Goal: Navigation & Orientation: Find specific page/section

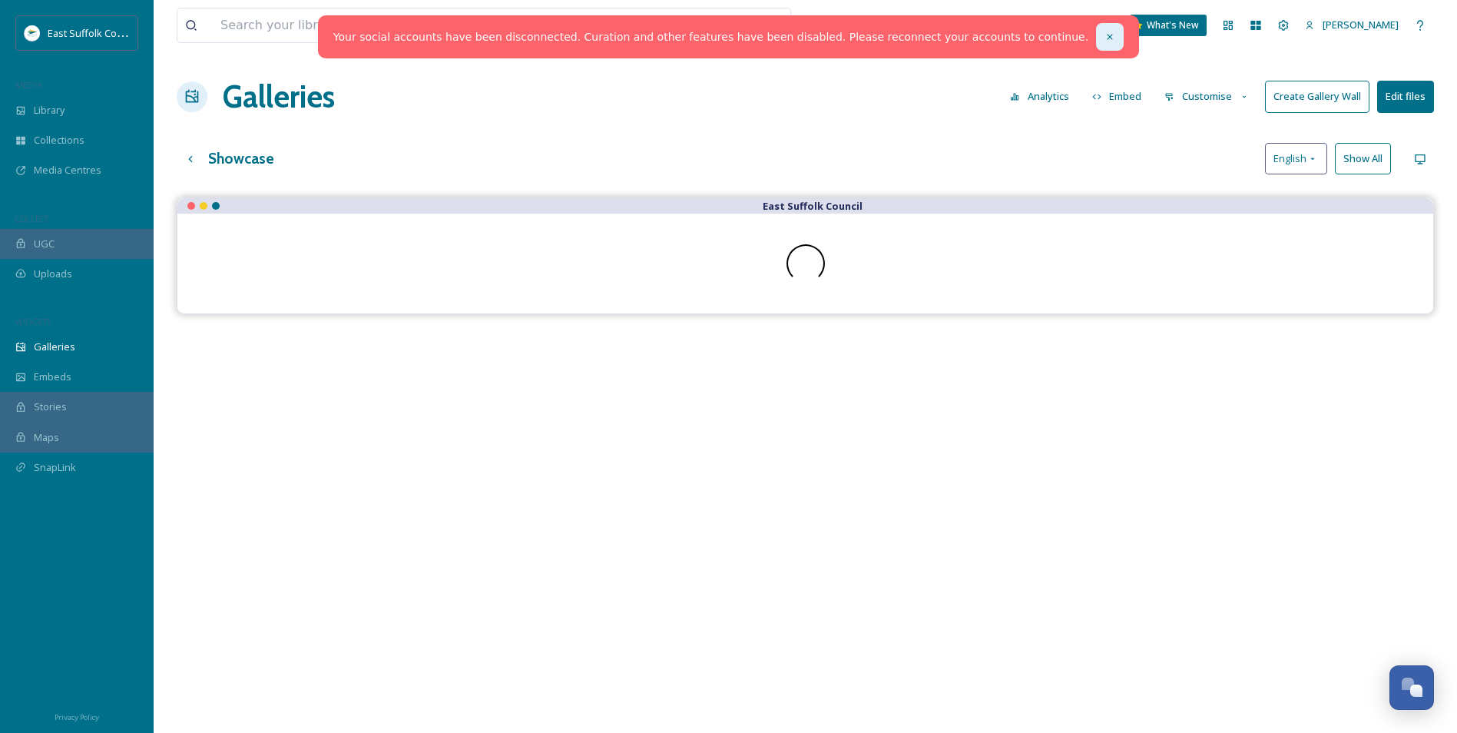
click at [1096, 45] on div at bounding box center [1110, 37] width 28 height 28
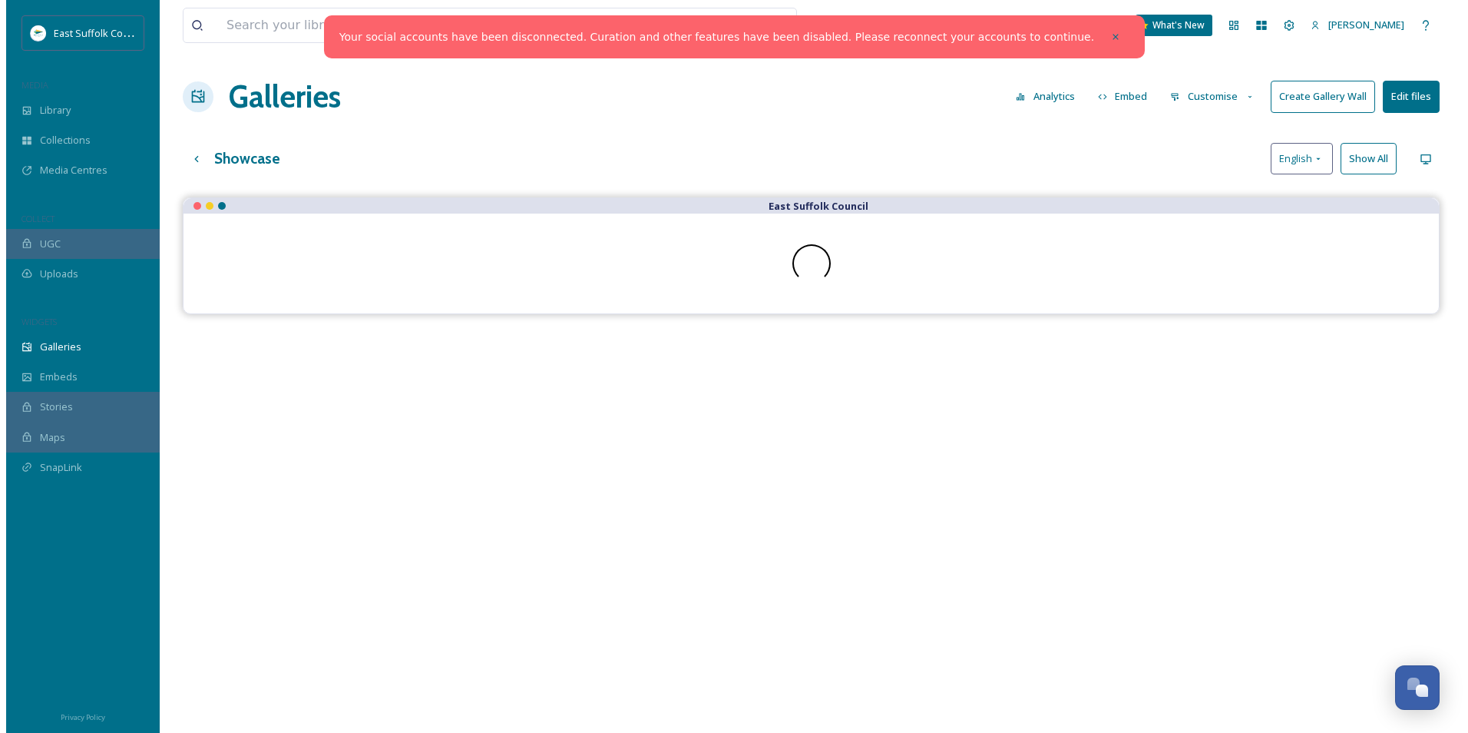
scroll to position [5822, 0]
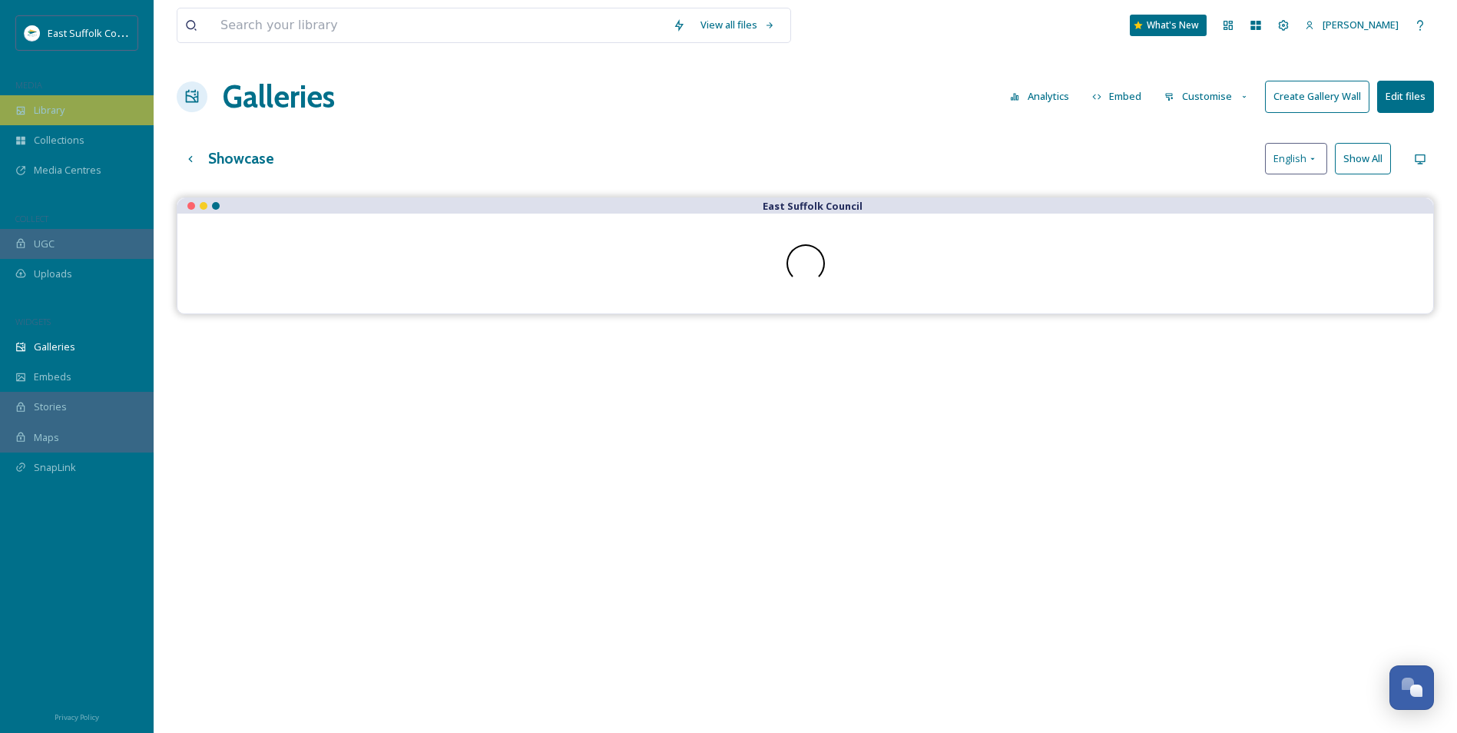
click at [68, 108] on div "Library" at bounding box center [77, 110] width 154 height 30
click at [66, 108] on div "Library" at bounding box center [77, 110] width 154 height 30
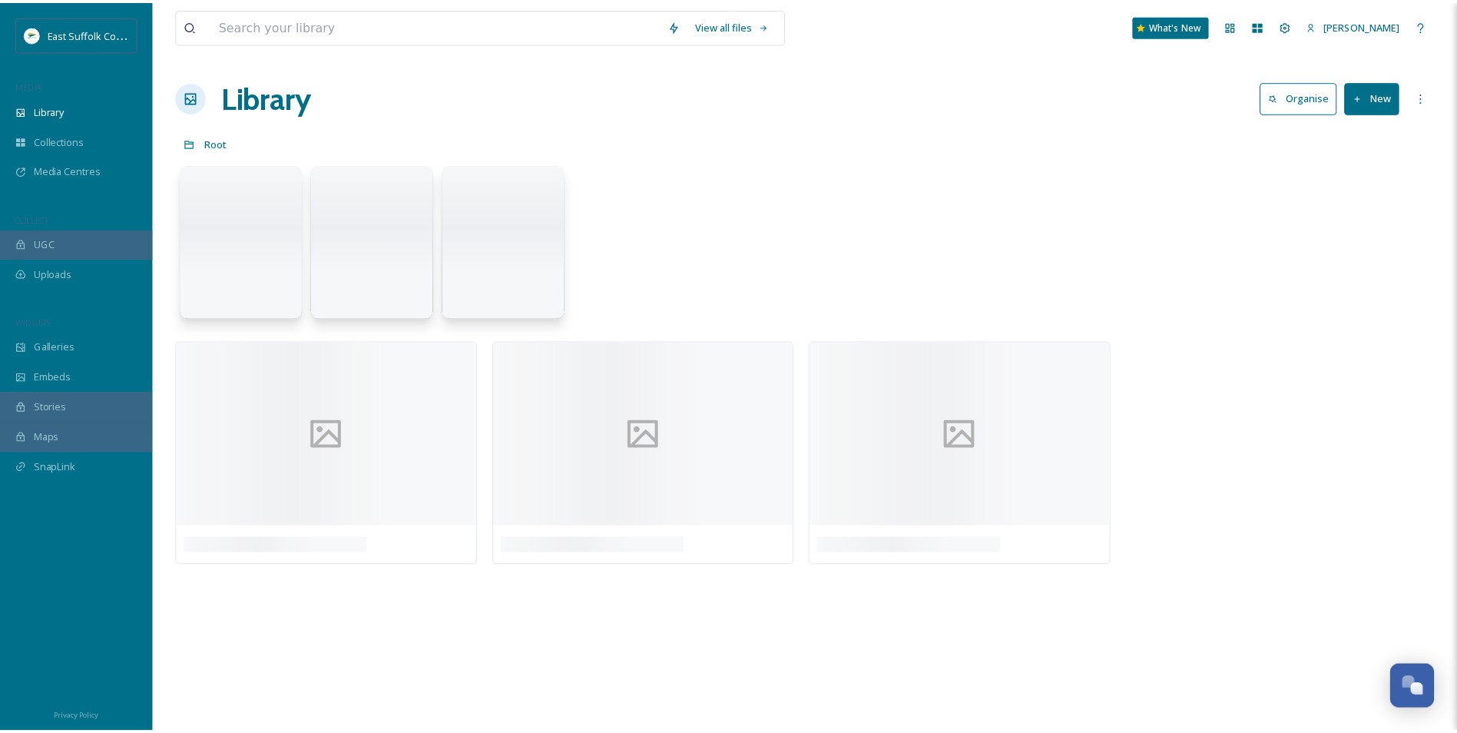
scroll to position [6064, 0]
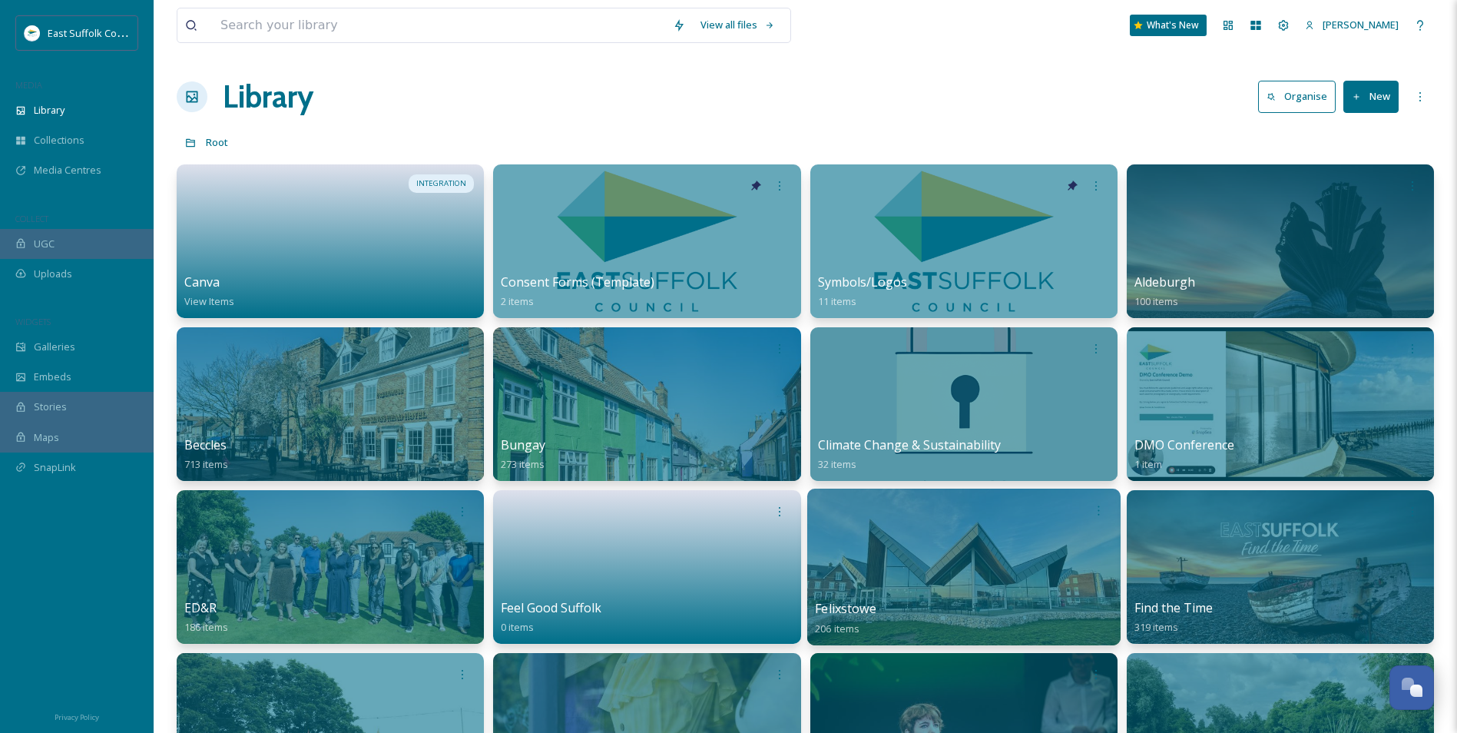
click at [890, 591] on div at bounding box center [962, 566] width 313 height 157
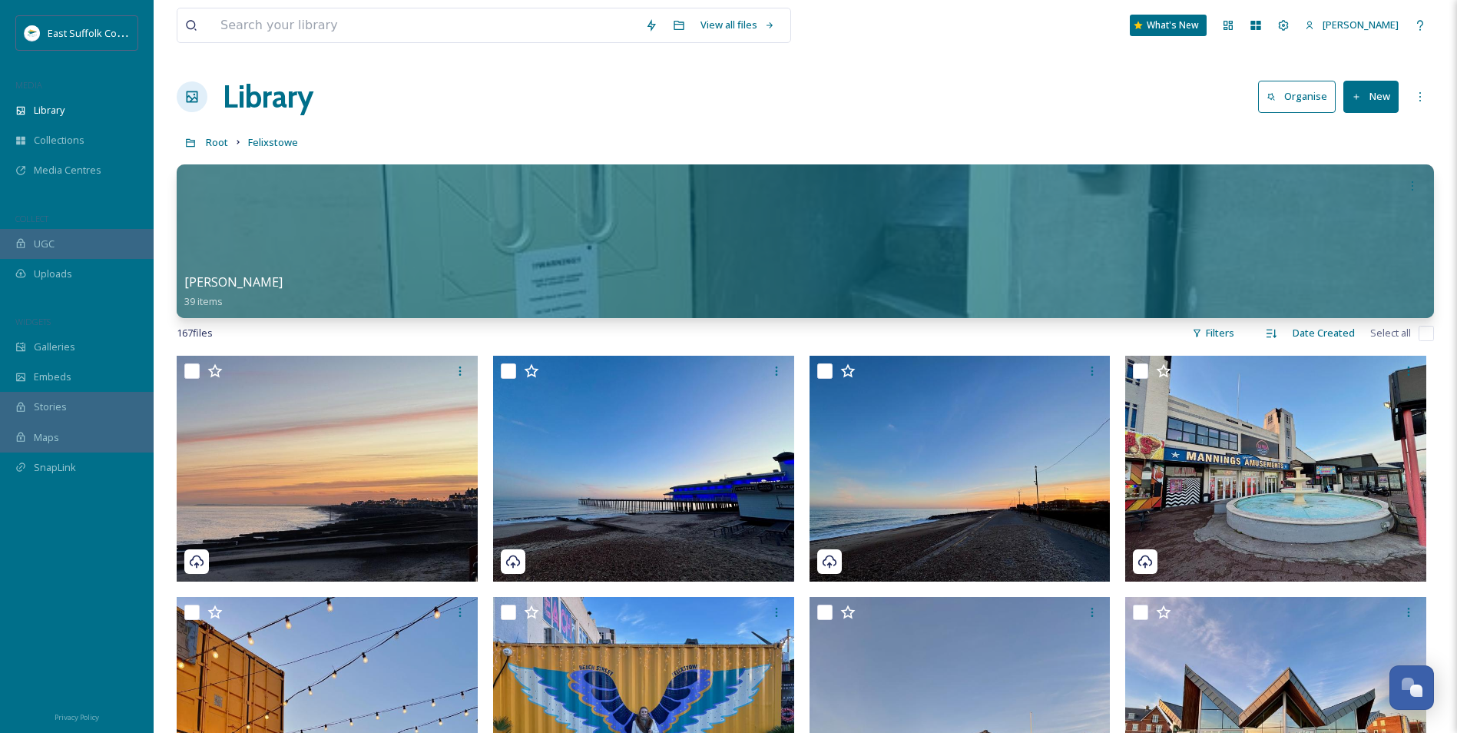
drag, startPoint x: 644, startPoint y: 561, endPoint x: 549, endPoint y: -57, distance: 625.4
click at [216, 143] on span "Root" at bounding box center [217, 142] width 22 height 14
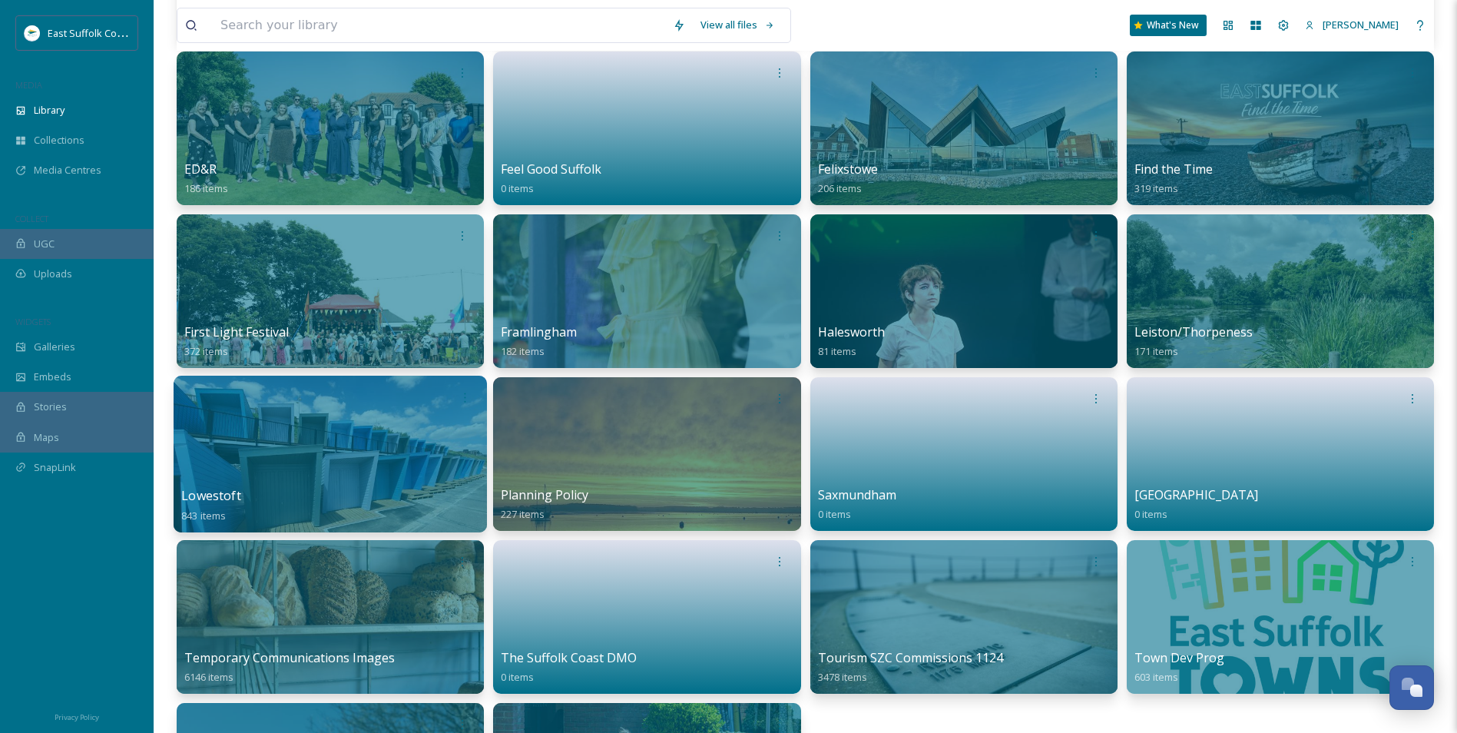
scroll to position [461, 0]
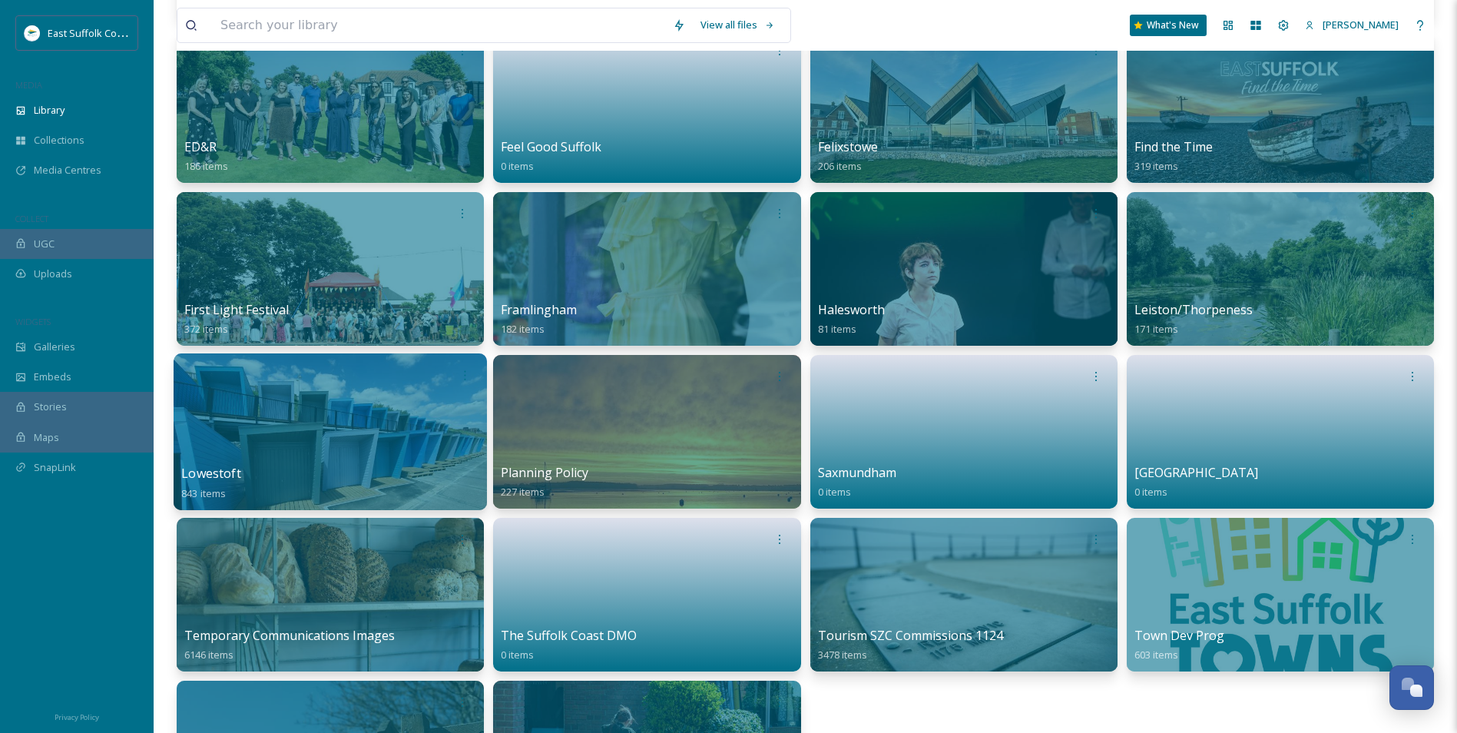
click at [388, 450] on div at bounding box center [330, 431] width 313 height 157
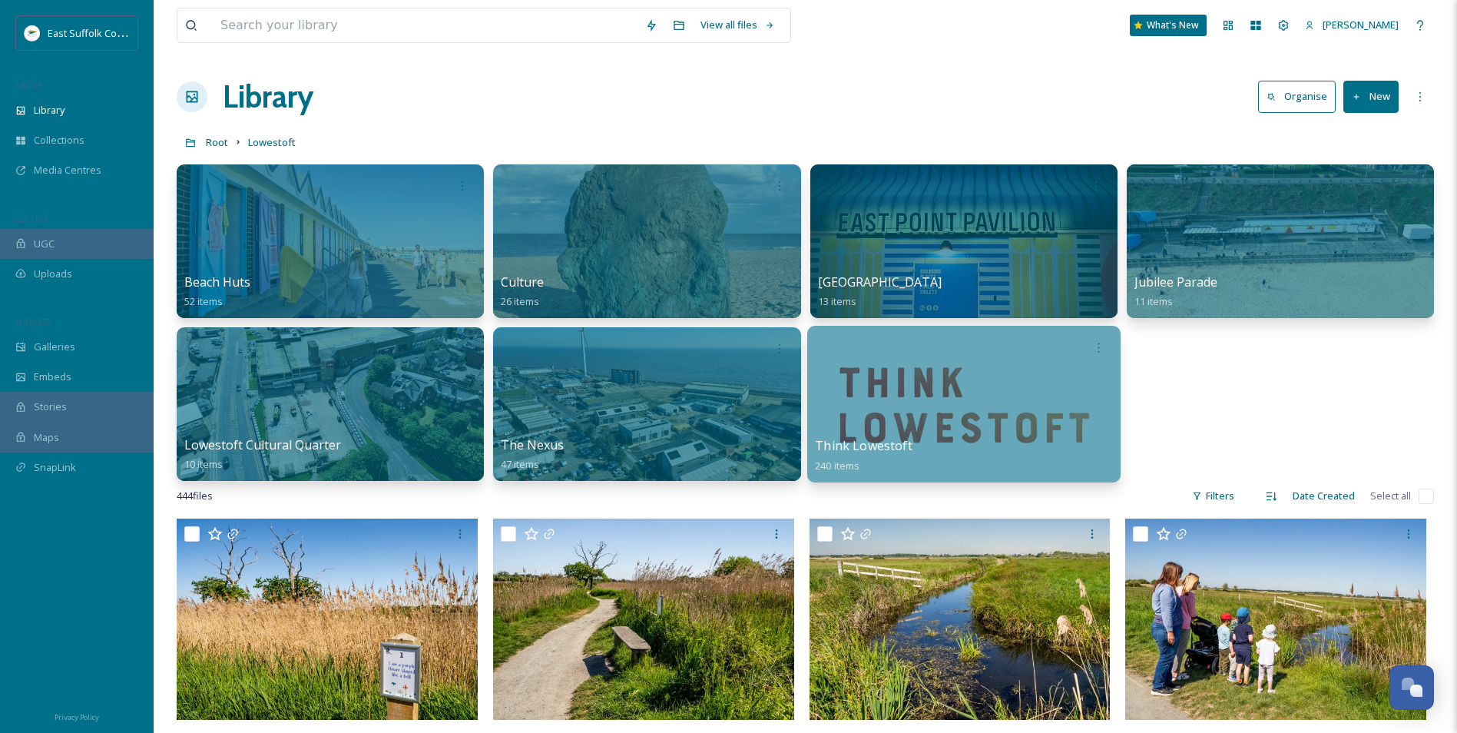
click at [936, 387] on div at bounding box center [962, 404] width 313 height 157
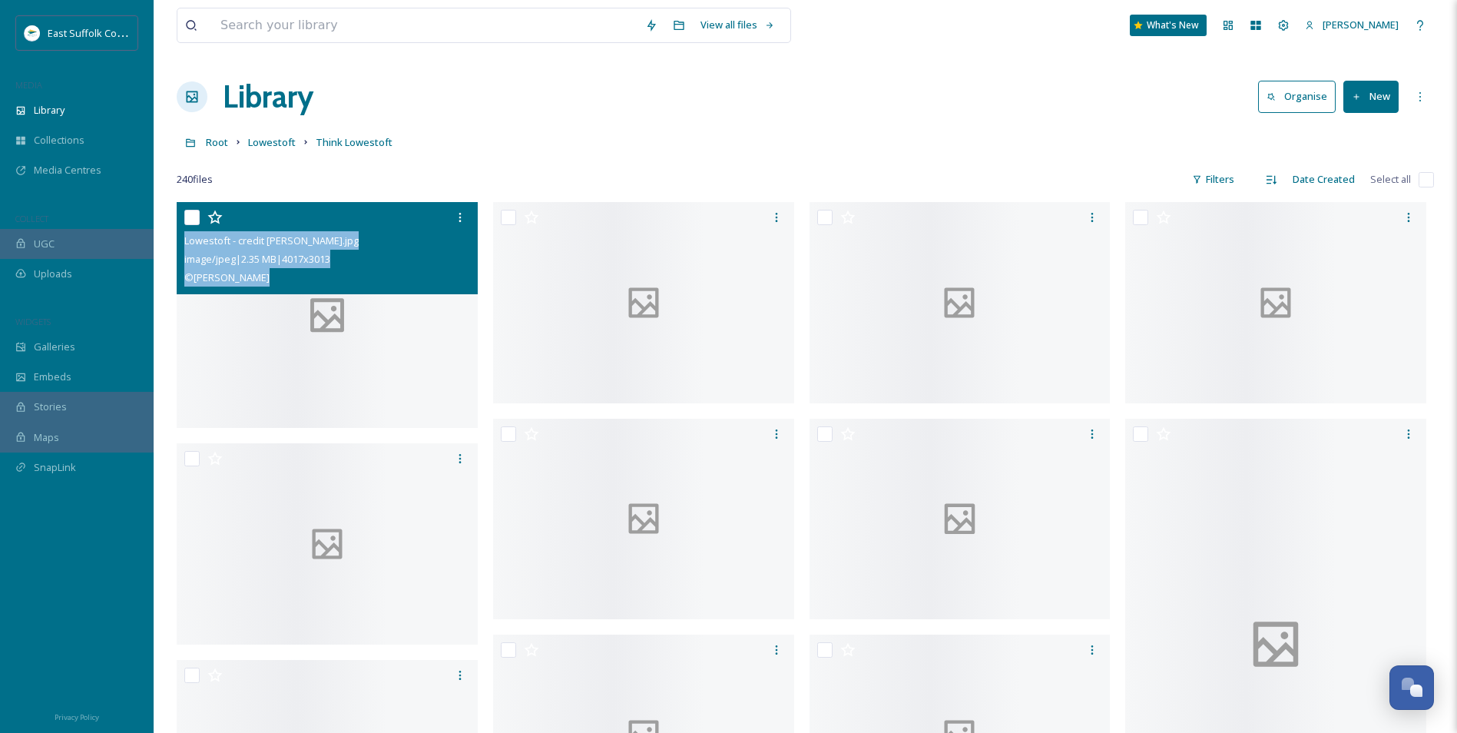
drag, startPoint x: 458, startPoint y: 293, endPoint x: 901, endPoint y: 290, distance: 442.4
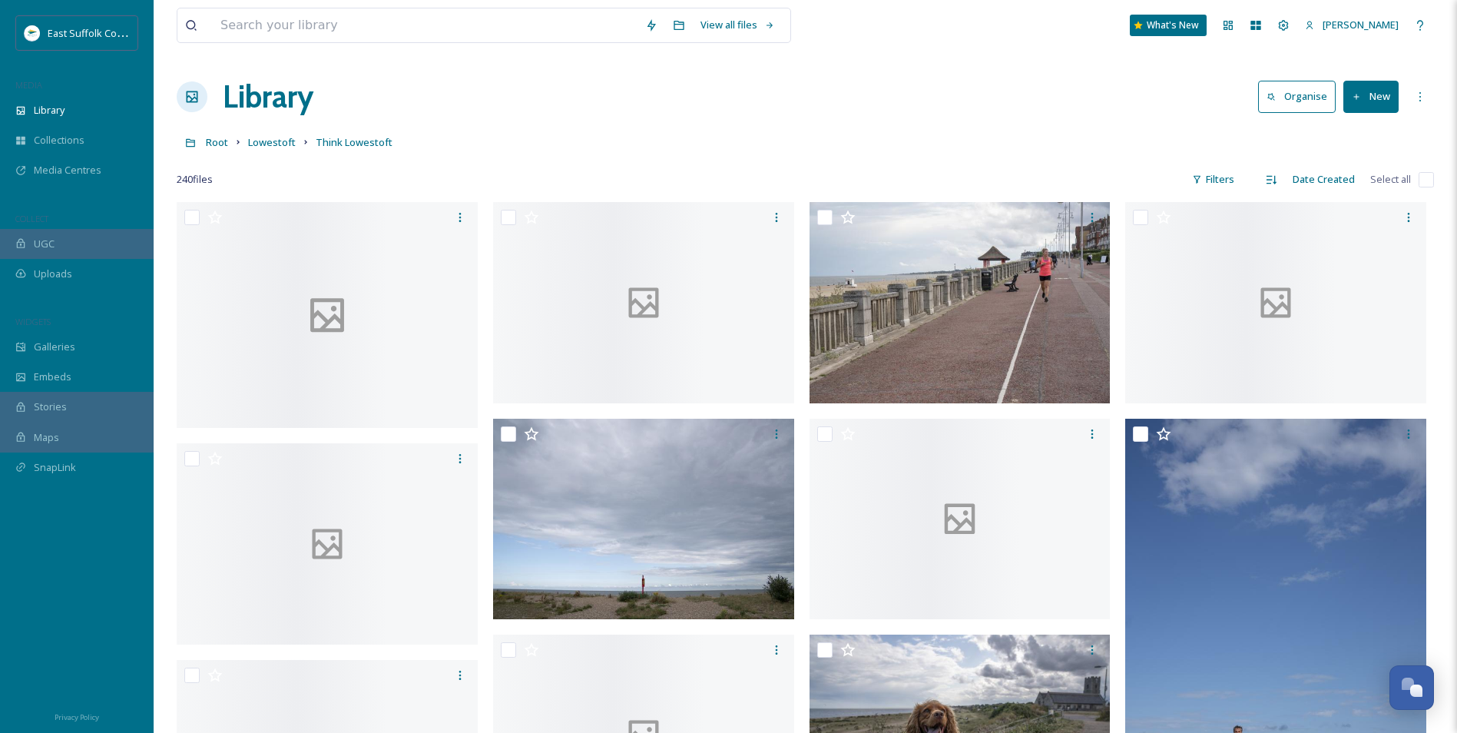
drag, startPoint x: 901, startPoint y: 290, endPoint x: 731, endPoint y: 170, distance: 207.7
click at [731, 170] on div "240 file s Filters Date Created Select all" at bounding box center [805, 179] width 1257 height 30
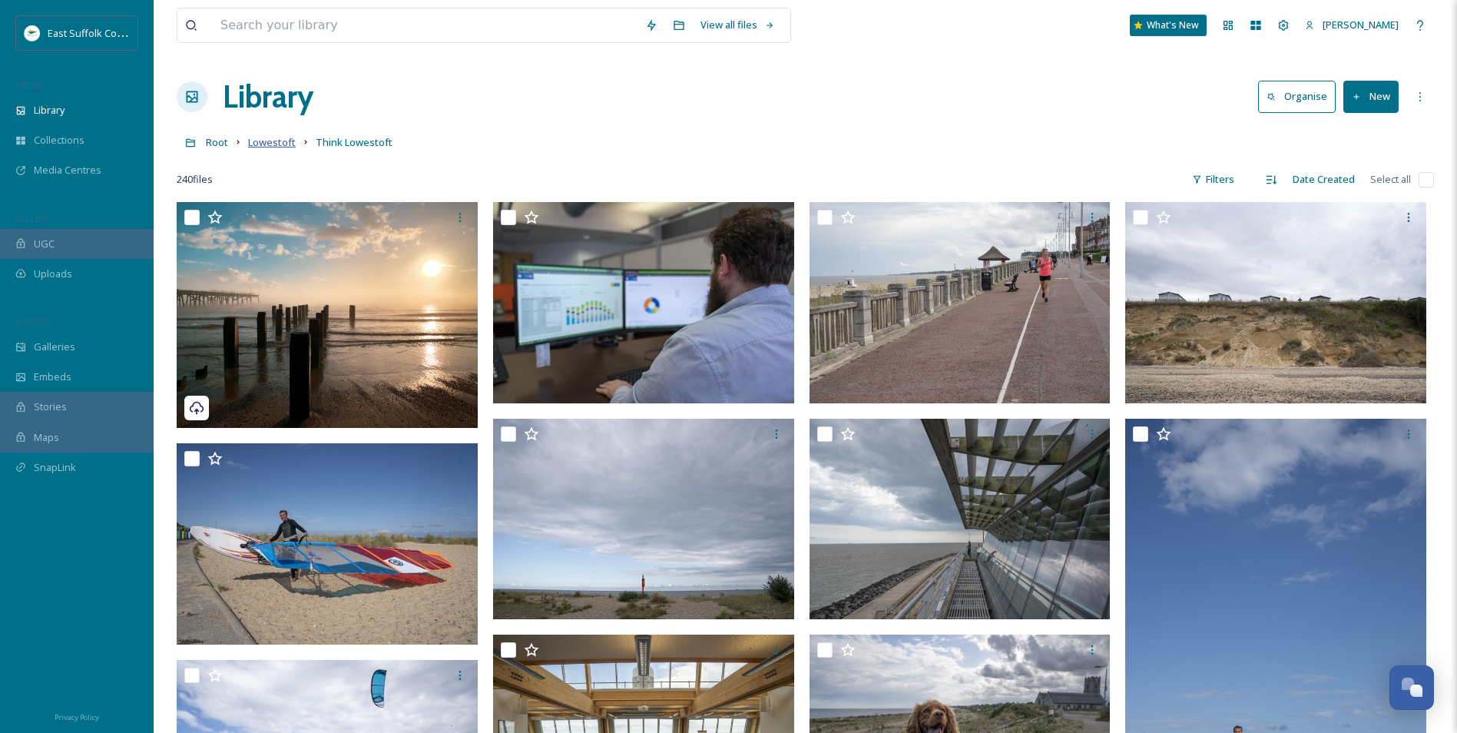
click at [283, 147] on span "Lowestoft" at bounding box center [272, 142] width 48 height 14
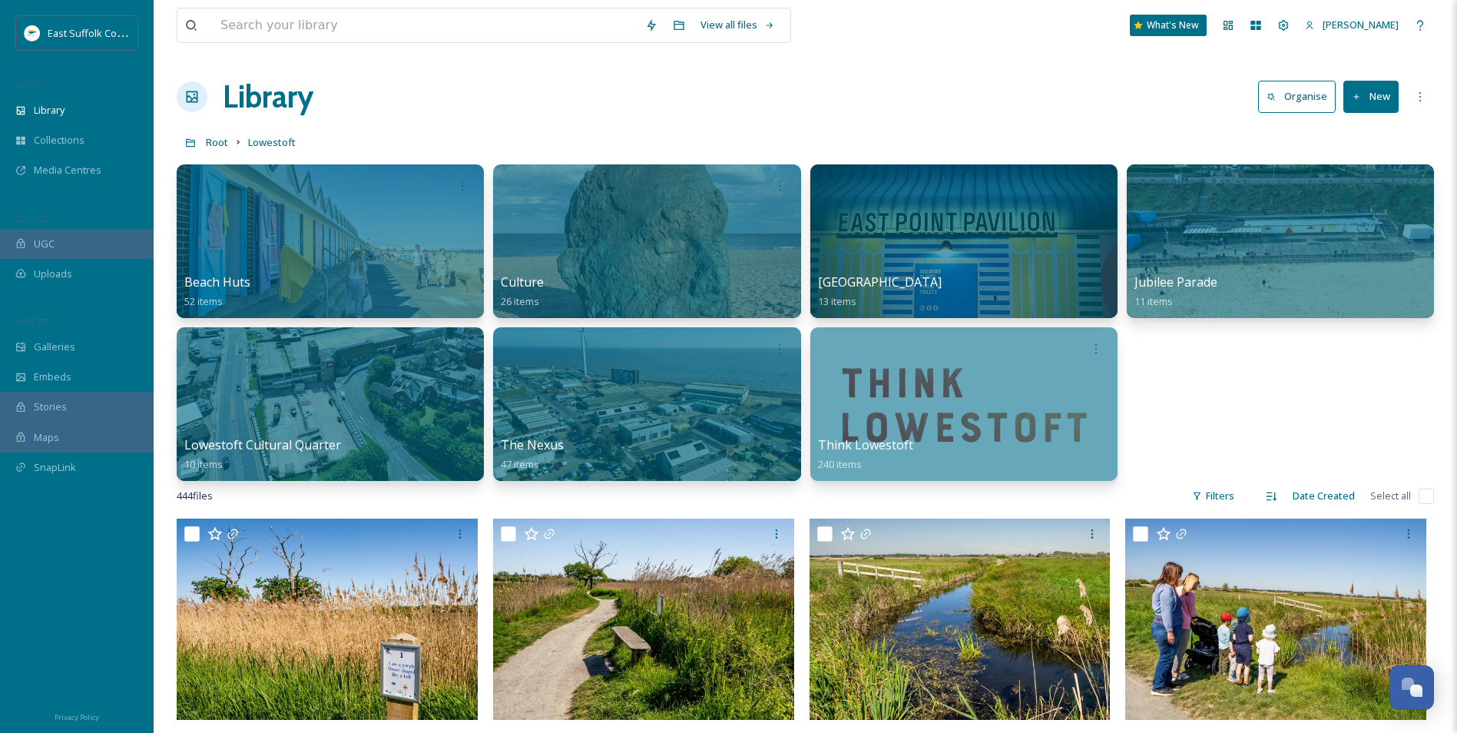
click at [216, 151] on link "Root" at bounding box center [217, 142] width 22 height 18
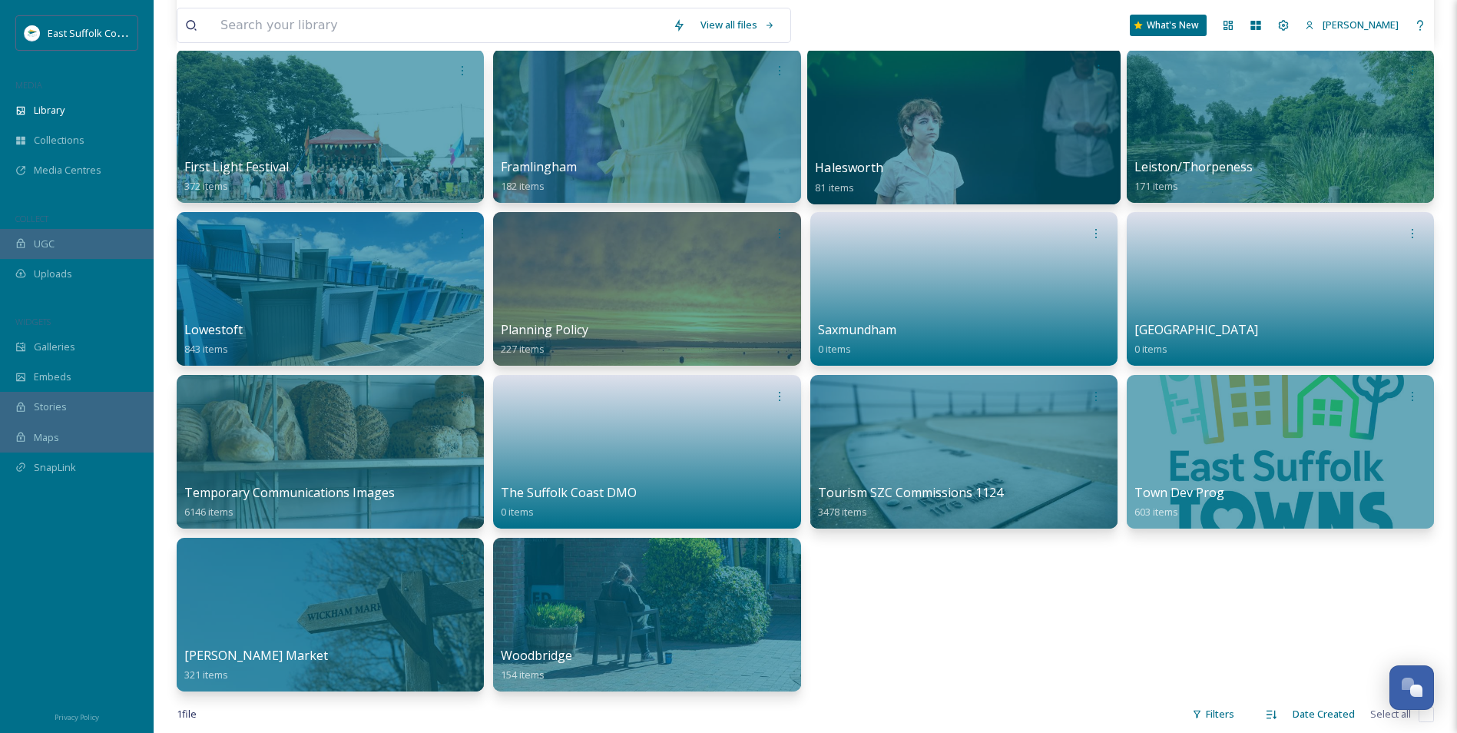
scroll to position [614, 0]
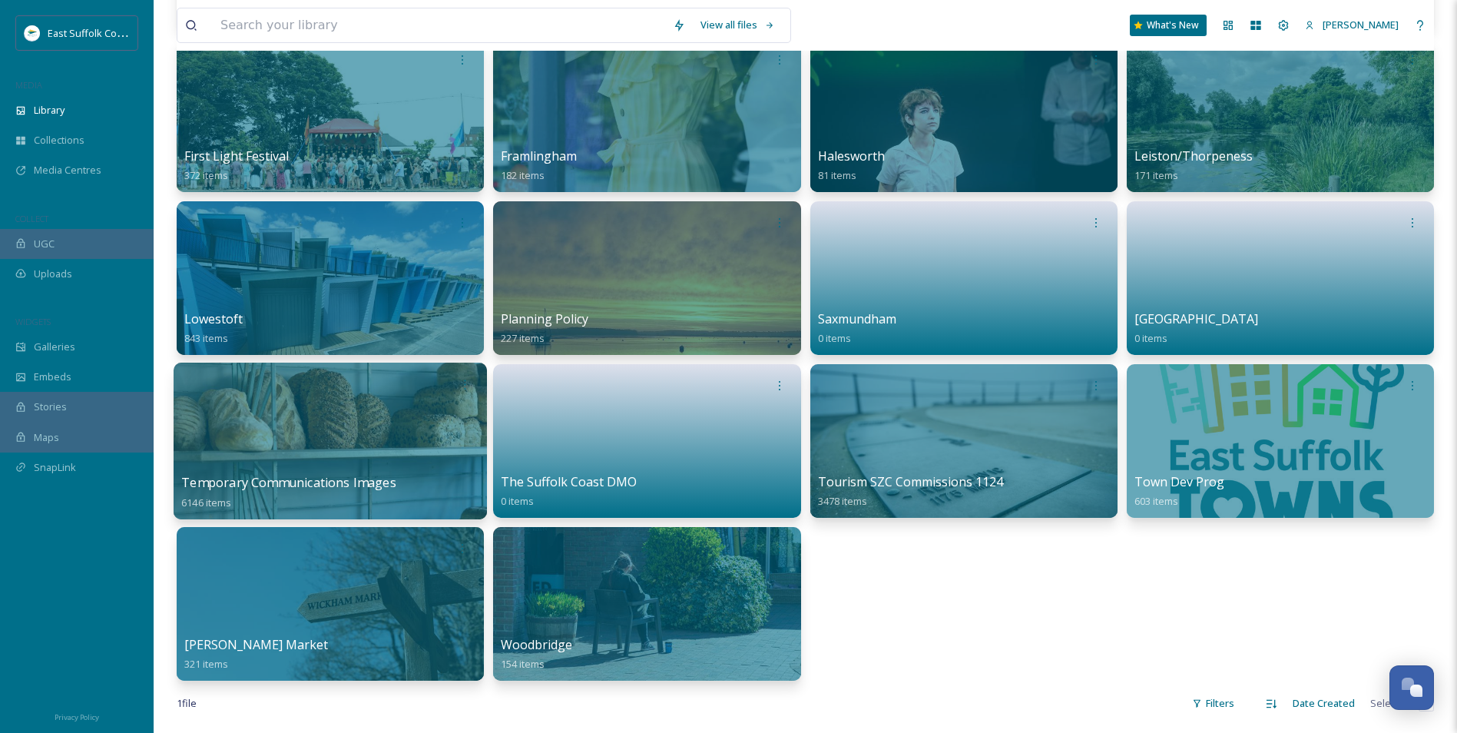
click at [285, 432] on div at bounding box center [330, 440] width 313 height 157
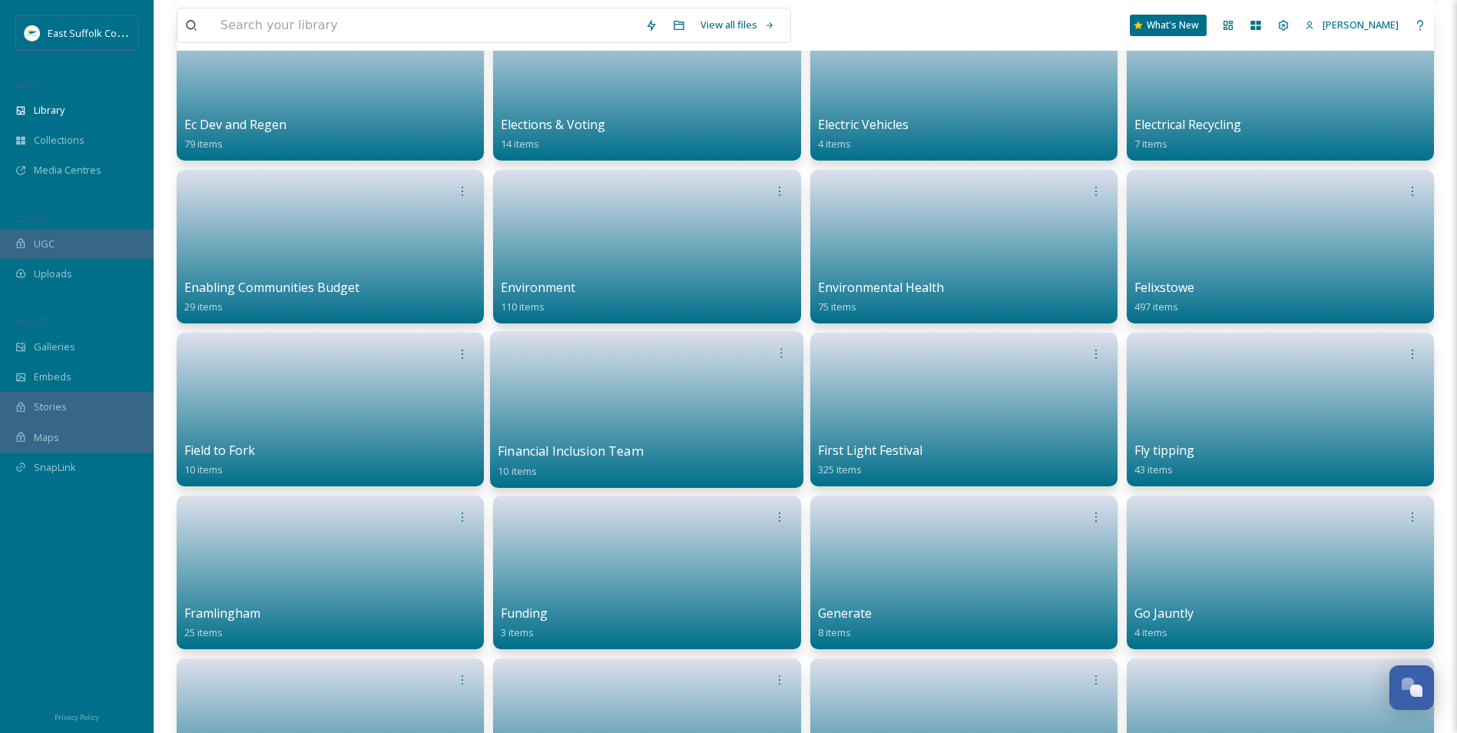
scroll to position [1459, 0]
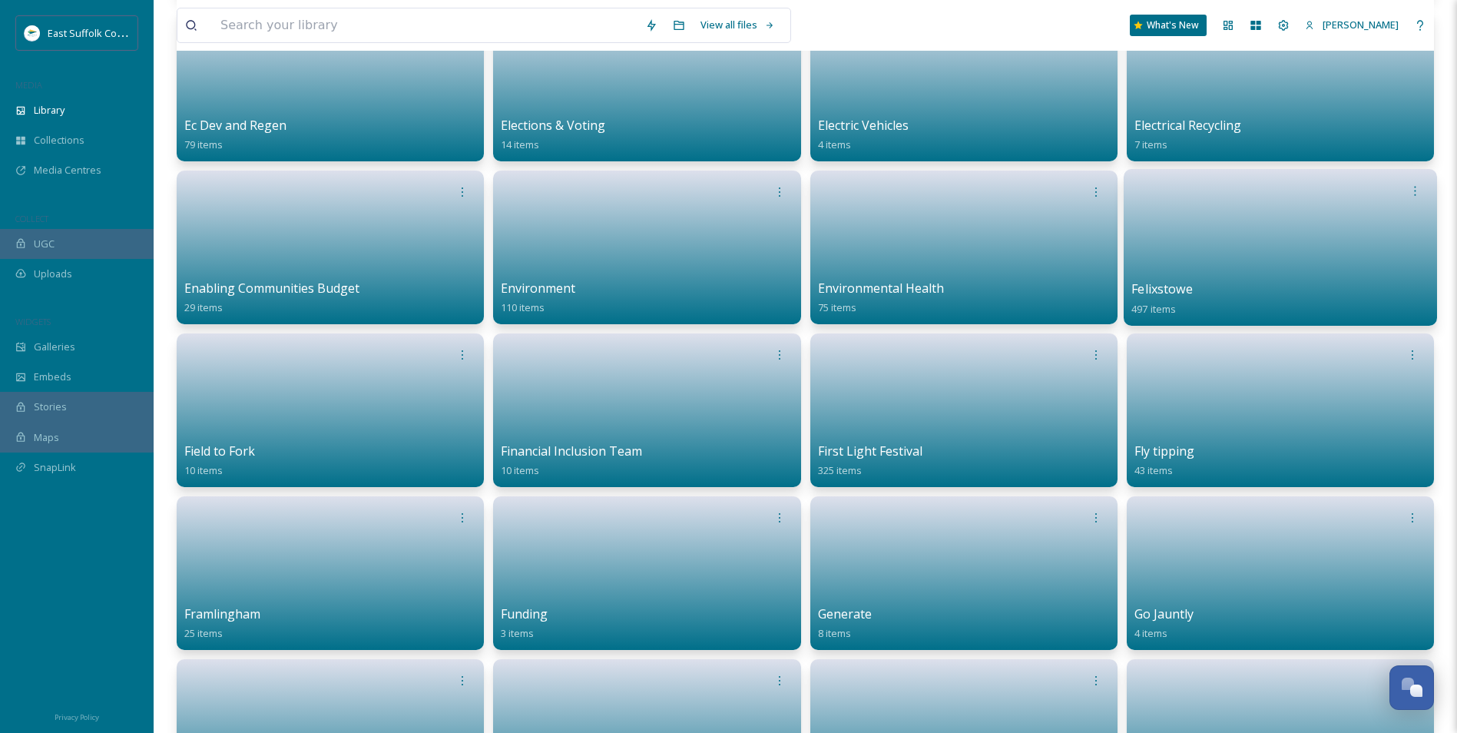
click at [1312, 278] on link at bounding box center [1280, 242] width 298 height 74
click at [1342, 232] on link at bounding box center [1280, 242] width 298 height 74
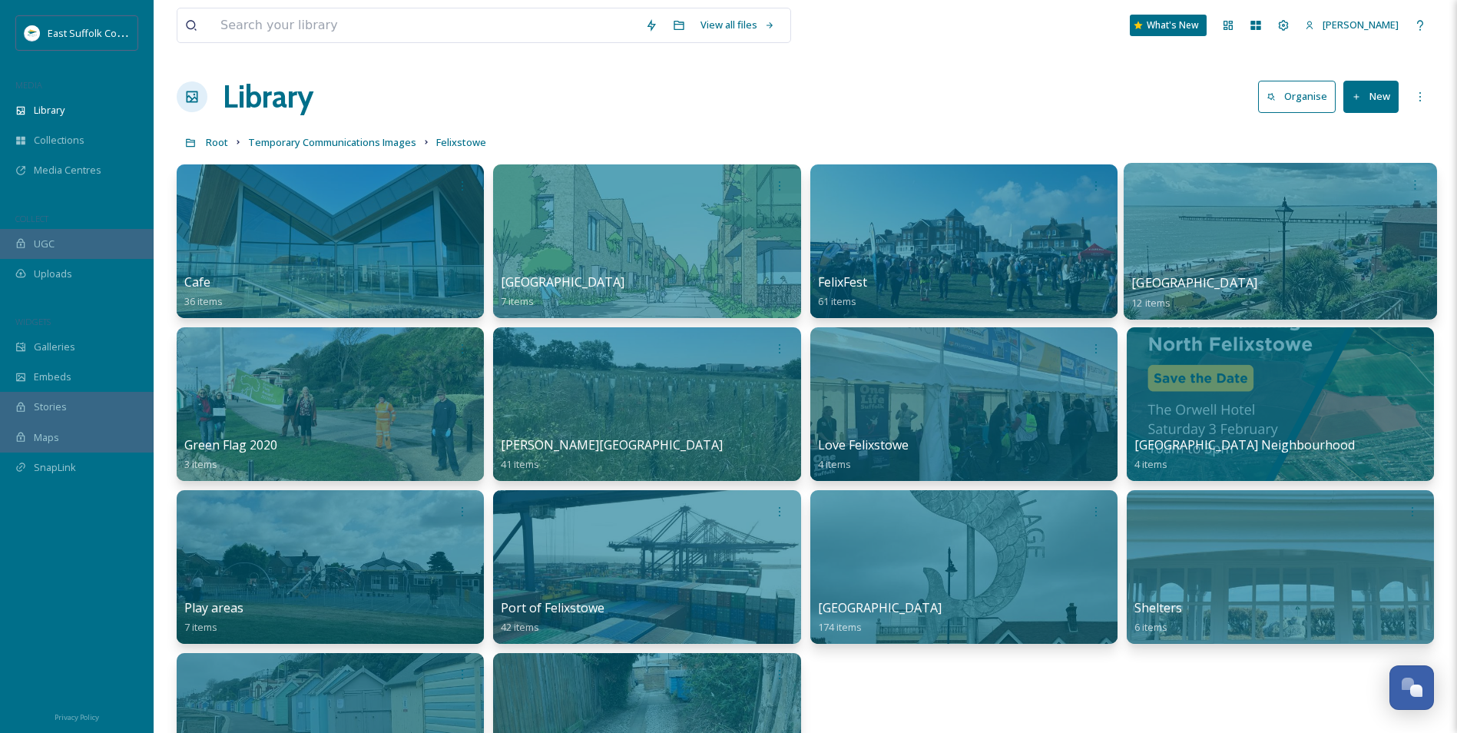
click at [1211, 248] on div at bounding box center [1280, 241] width 313 height 157
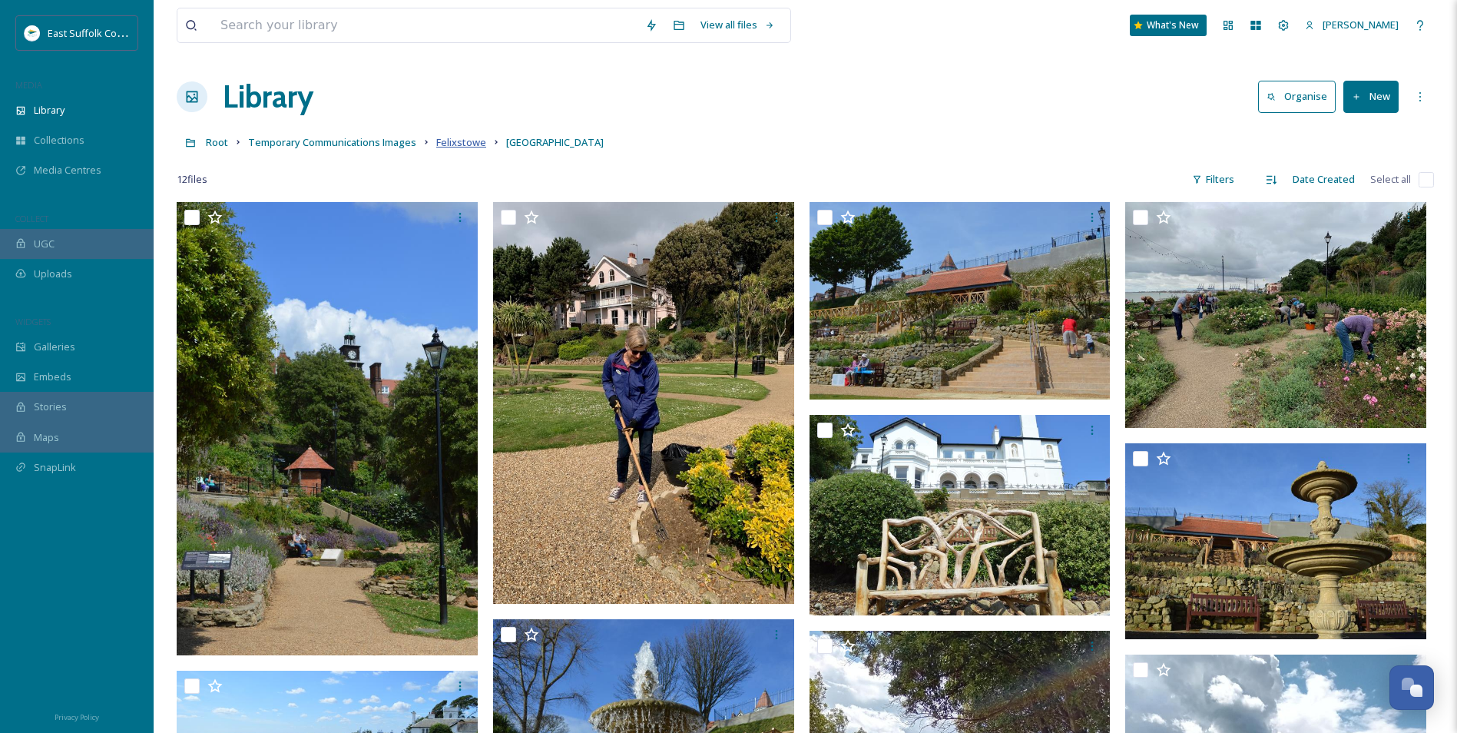
click at [463, 143] on span "Felixstowe" at bounding box center [461, 142] width 50 height 14
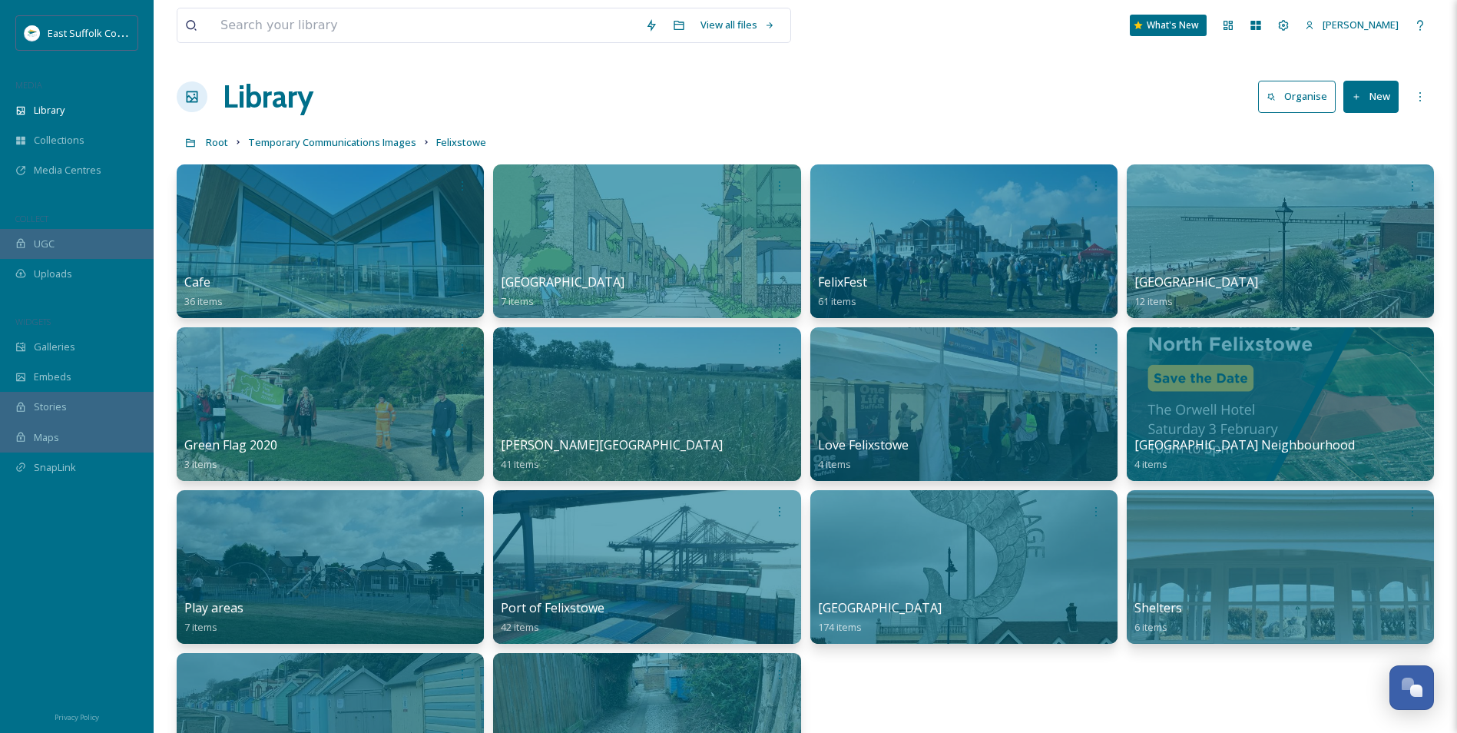
drag, startPoint x: 263, startPoint y: 405, endPoint x: 303, endPoint y: 57, distance: 350.9
click at [218, 141] on span "Root" at bounding box center [217, 142] width 22 height 14
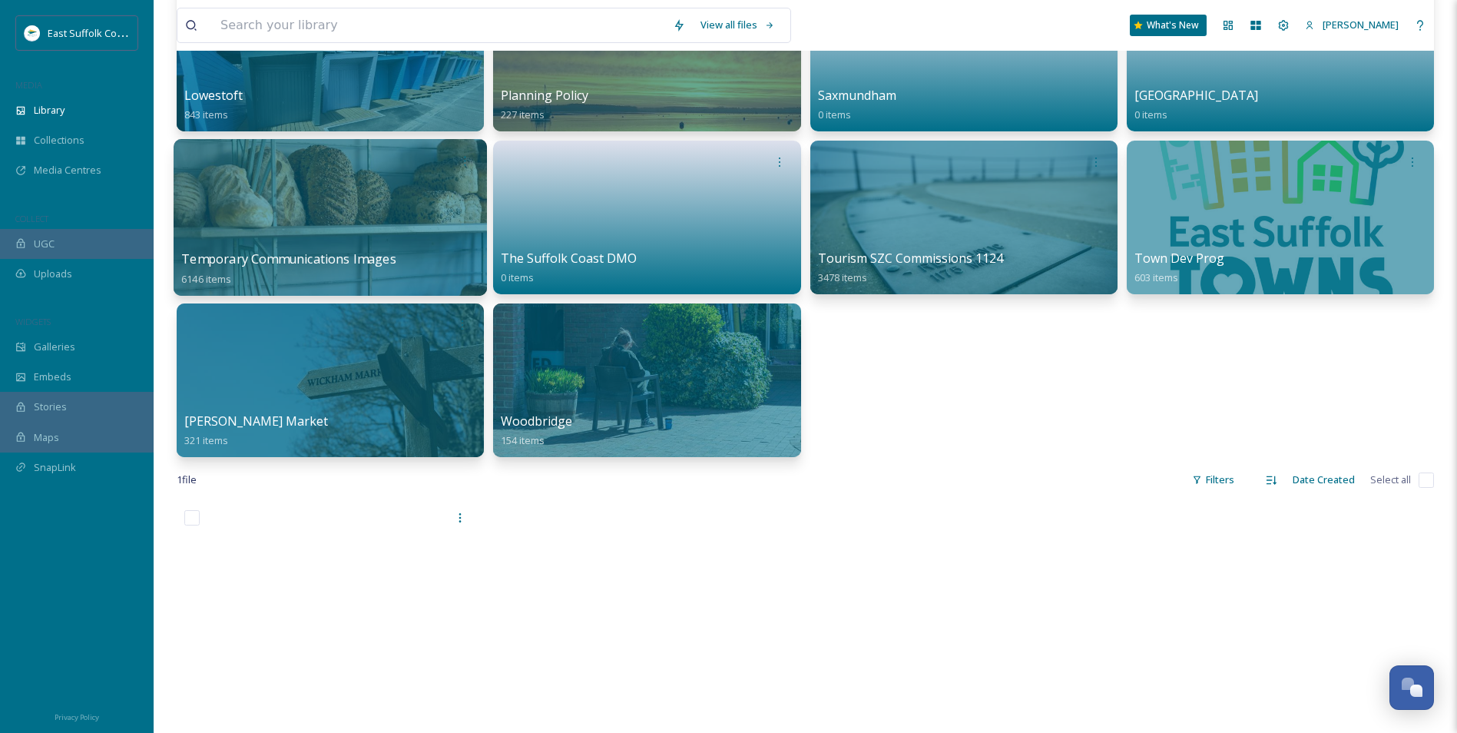
scroll to position [691, 0]
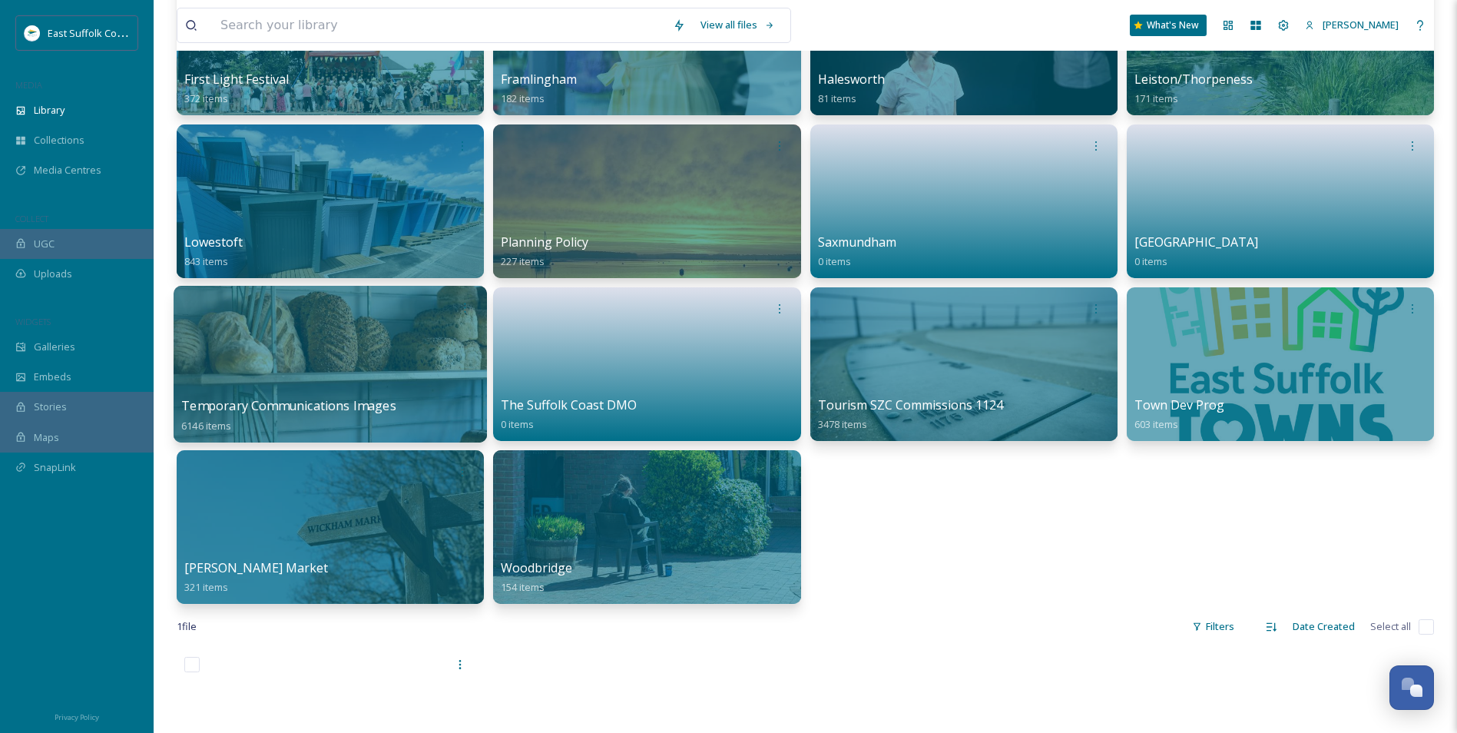
click at [295, 344] on div at bounding box center [330, 364] width 313 height 157
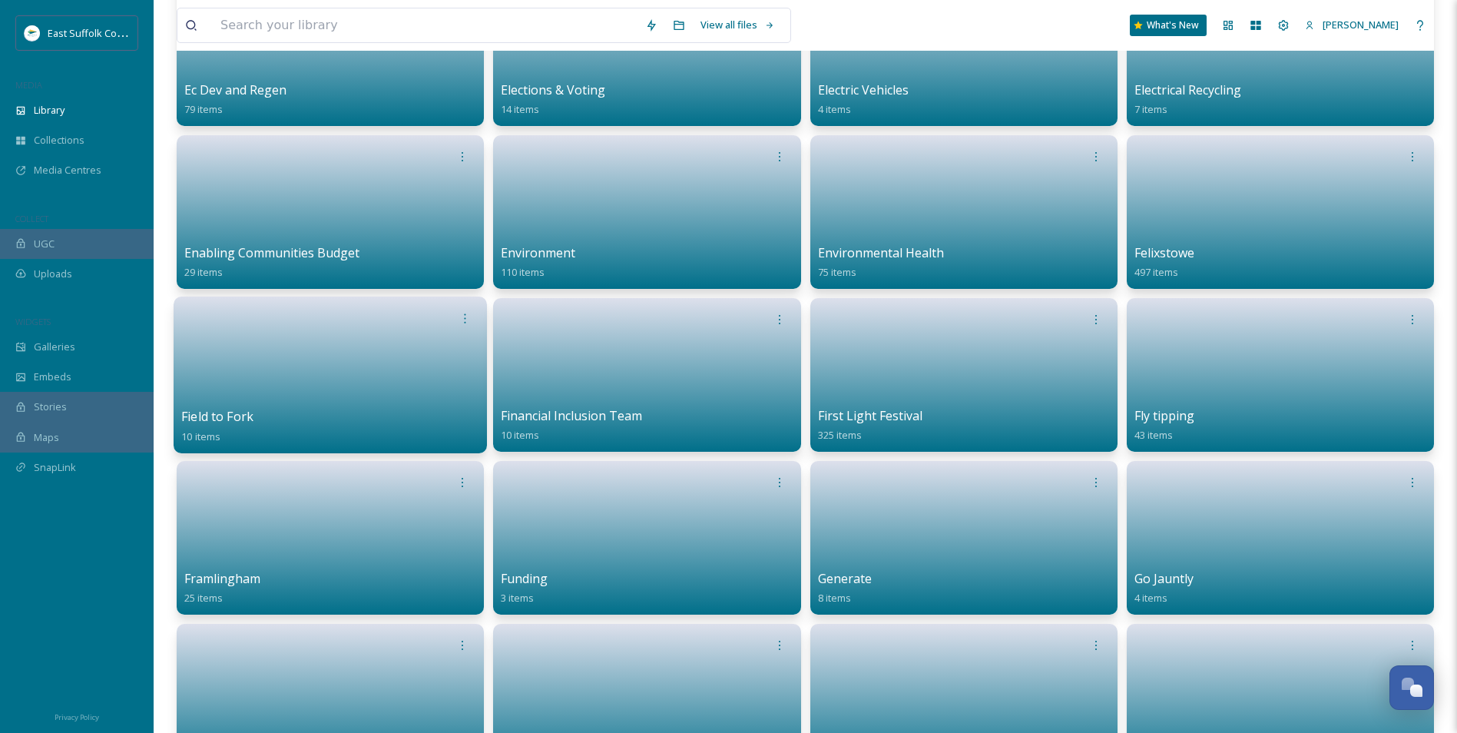
scroll to position [1613, 0]
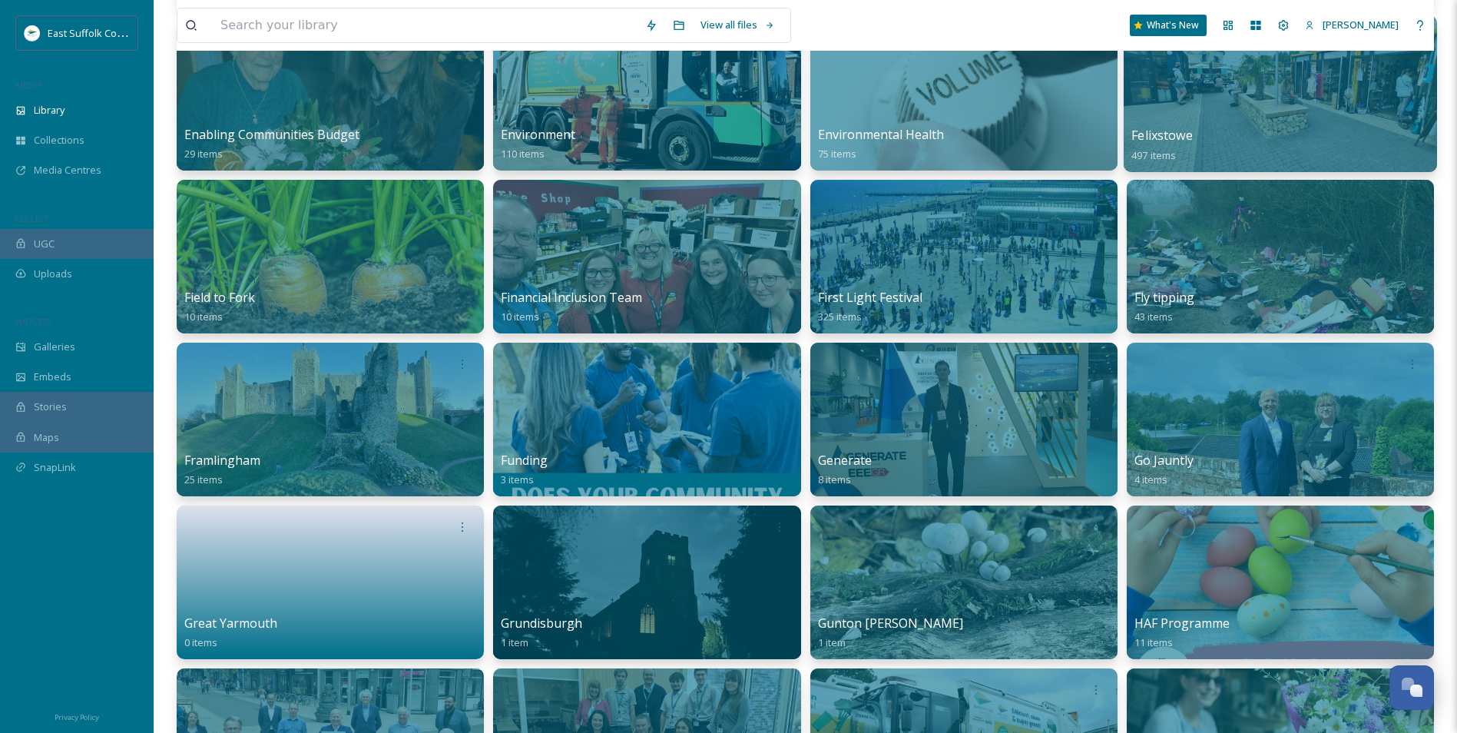
click at [1168, 130] on span "Felixstowe" at bounding box center [1161, 135] width 61 height 17
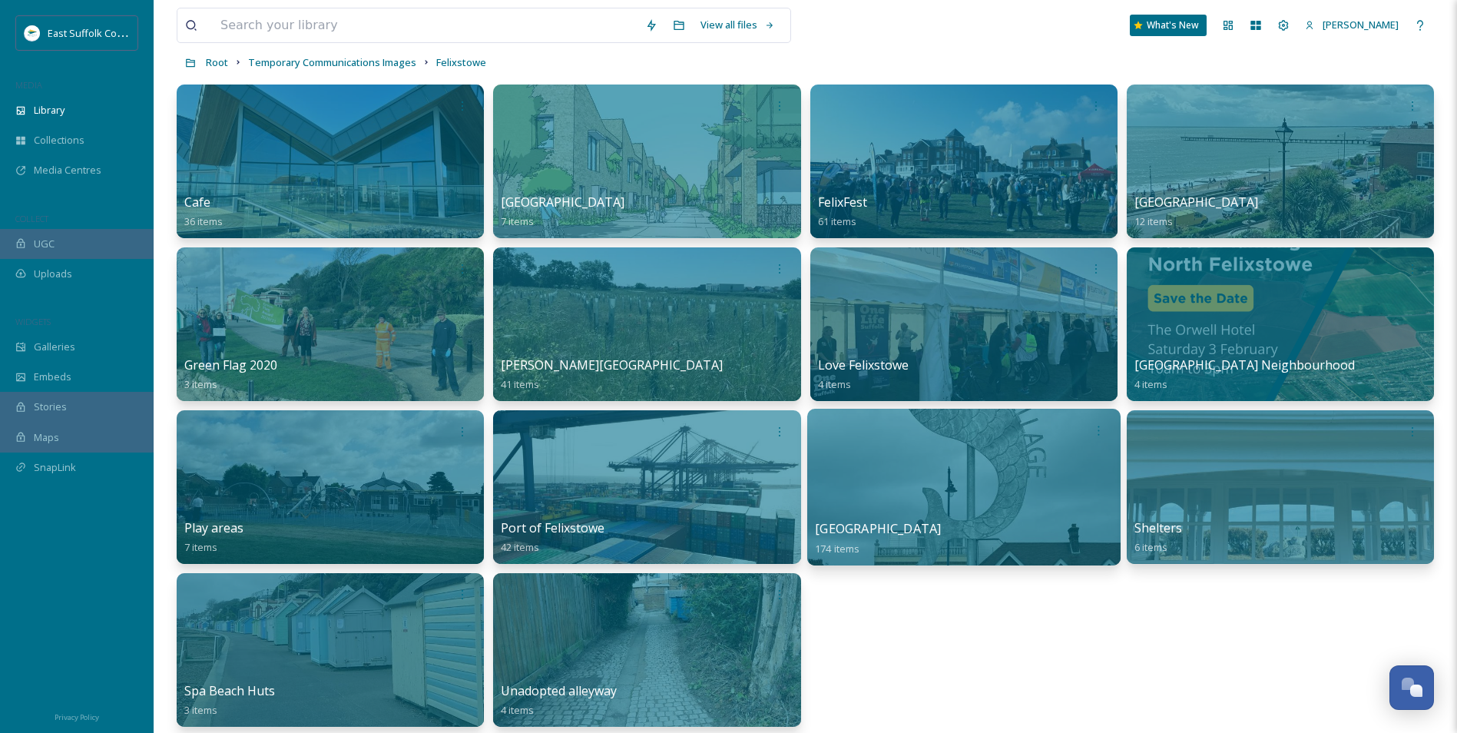
scroll to position [154, 0]
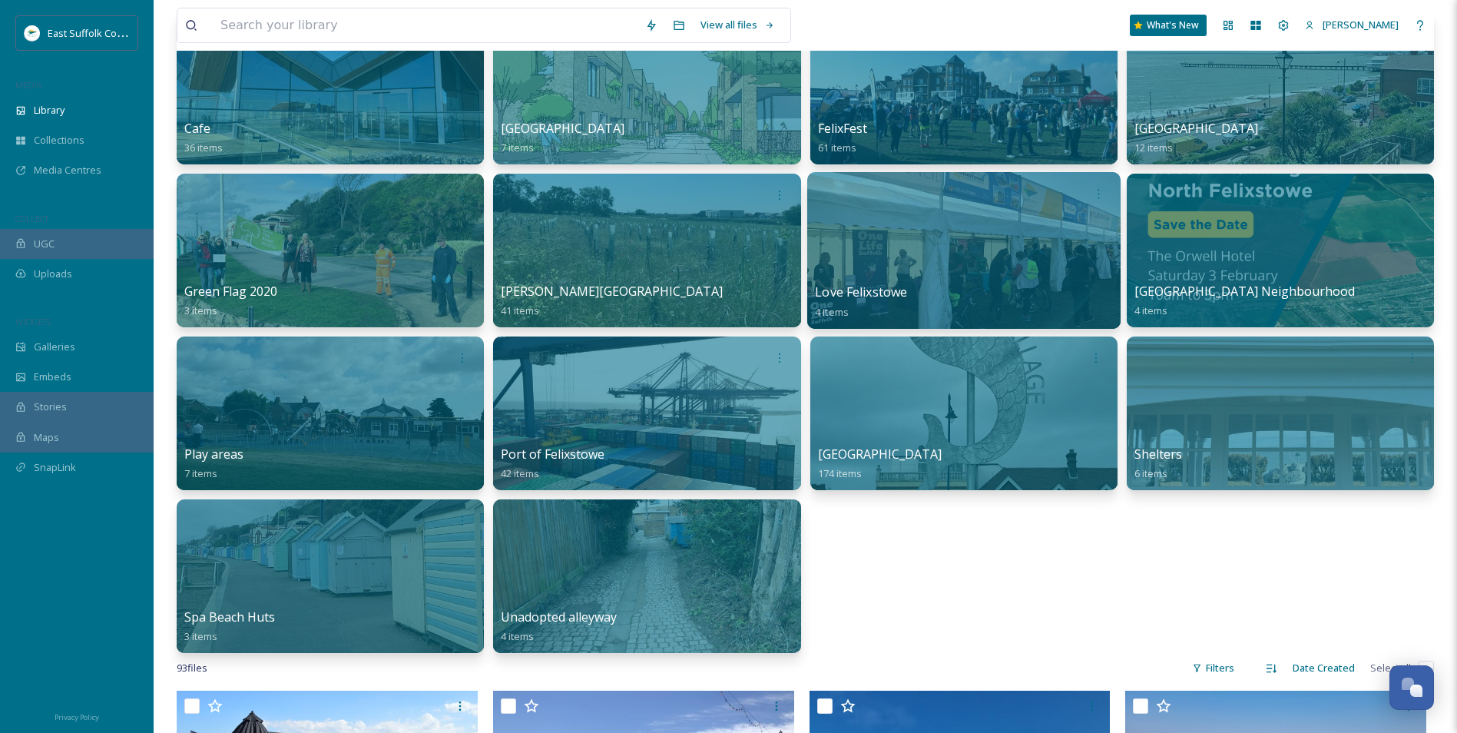
click at [899, 411] on div at bounding box center [963, 413] width 307 height 154
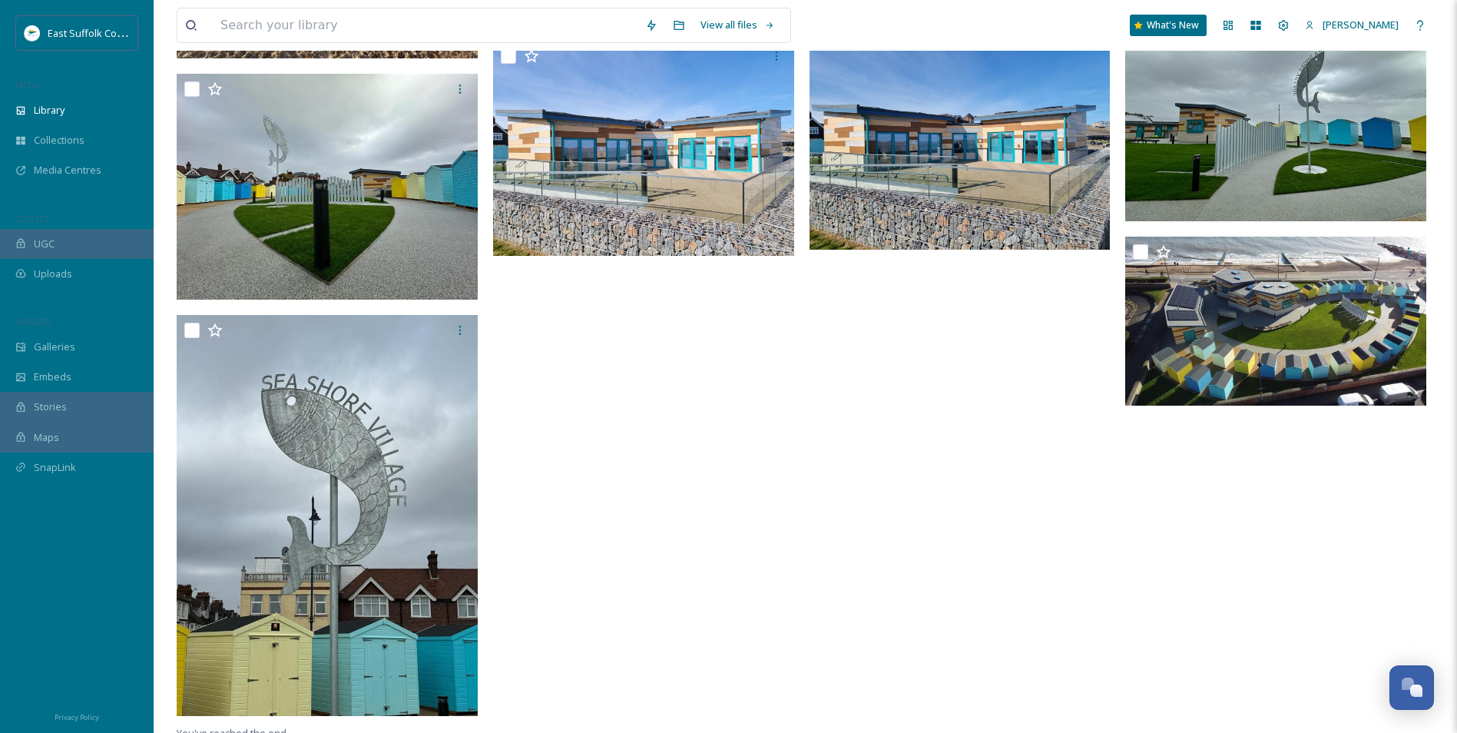
scroll to position [7923, 0]
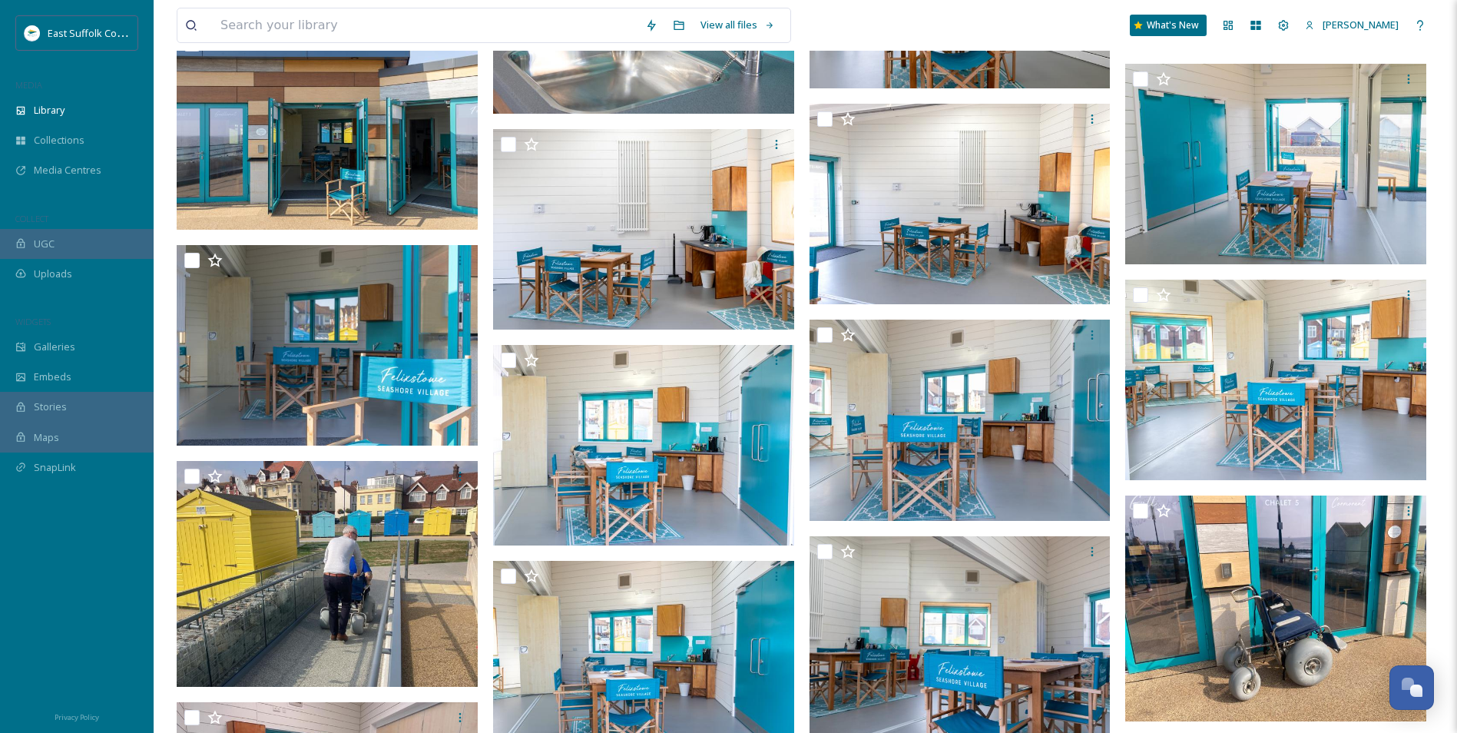
drag, startPoint x: 720, startPoint y: 425, endPoint x: 653, endPoint y: 155, distance: 277.7
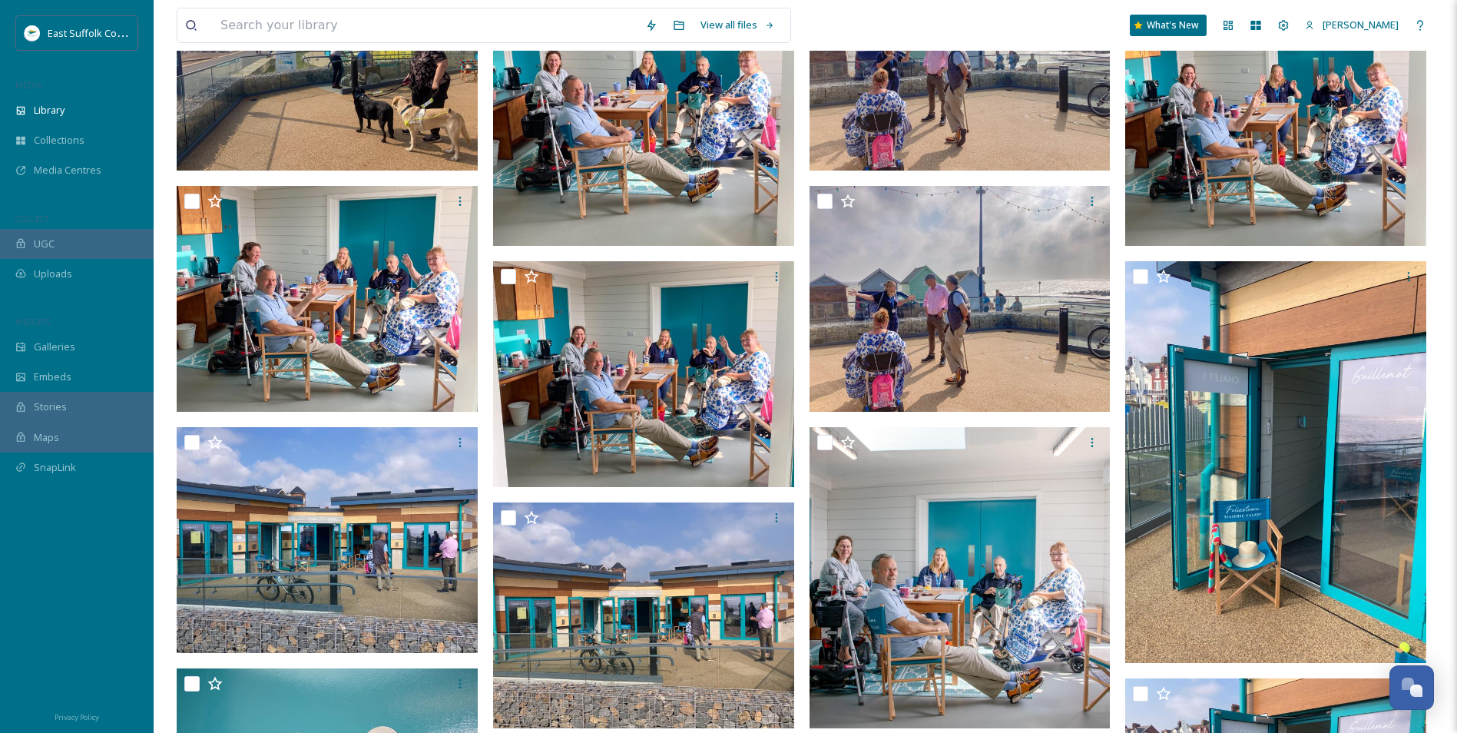
scroll to position [0, 0]
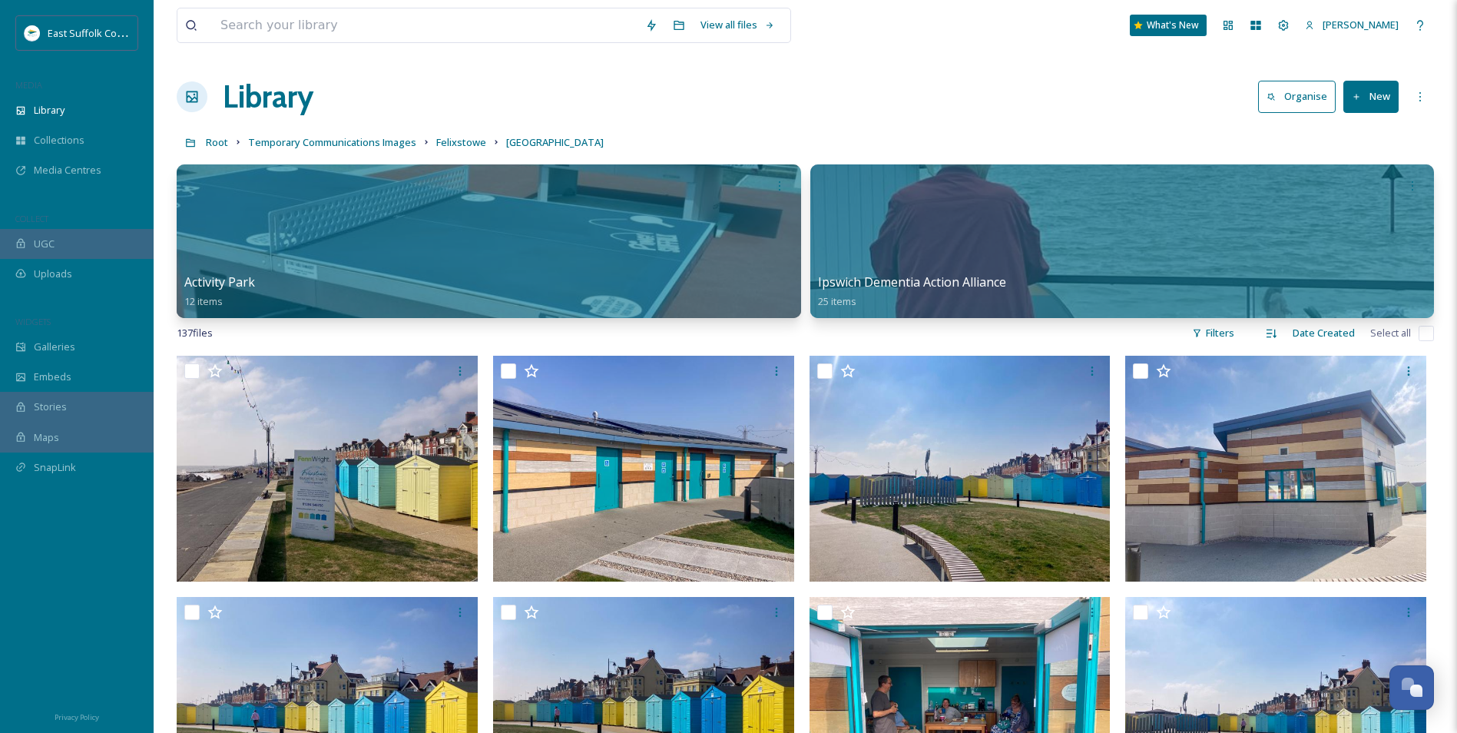
drag, startPoint x: 652, startPoint y: 420, endPoint x: 664, endPoint y: -38, distance: 457.9
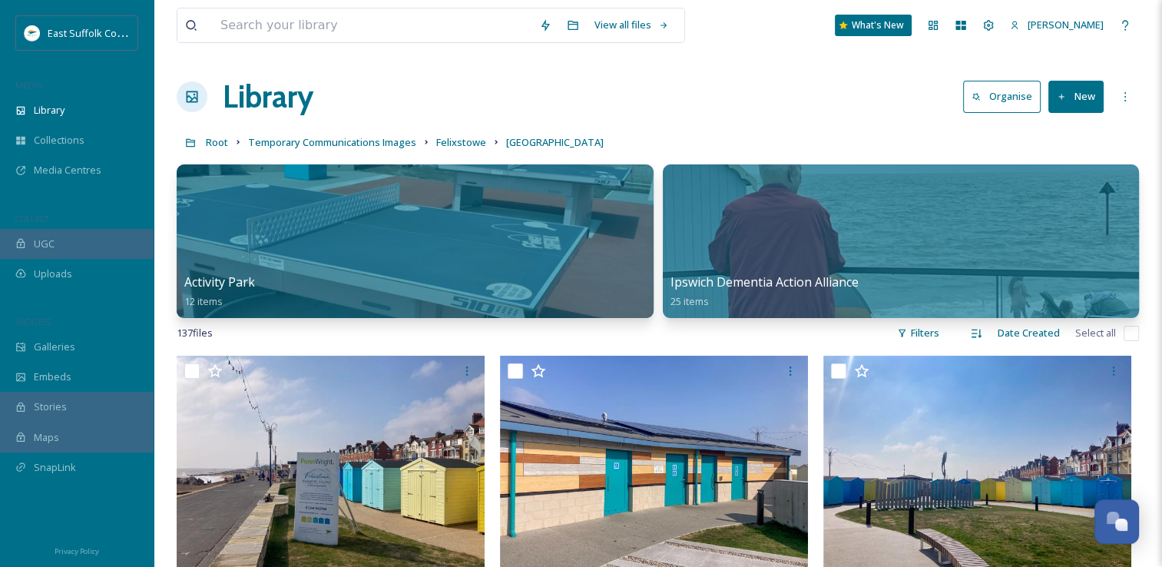
scroll to position [6060, 0]
